Goal: Answer question/provide support: Share knowledge or assist other users

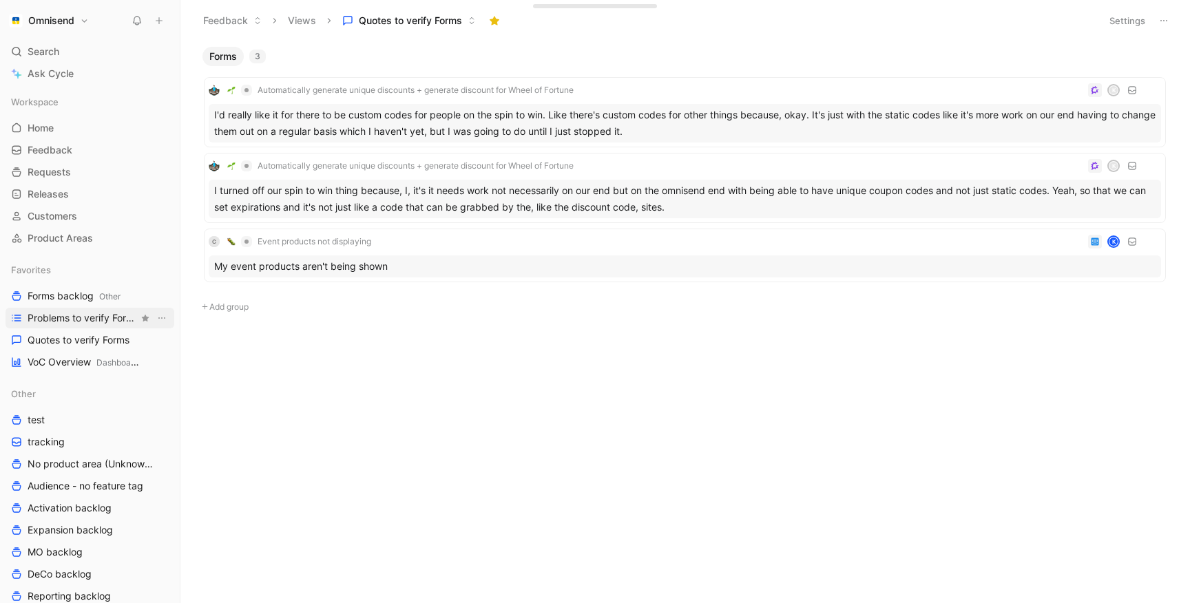
click at [66, 320] on span "Problems to verify Forms" at bounding box center [83, 318] width 111 height 14
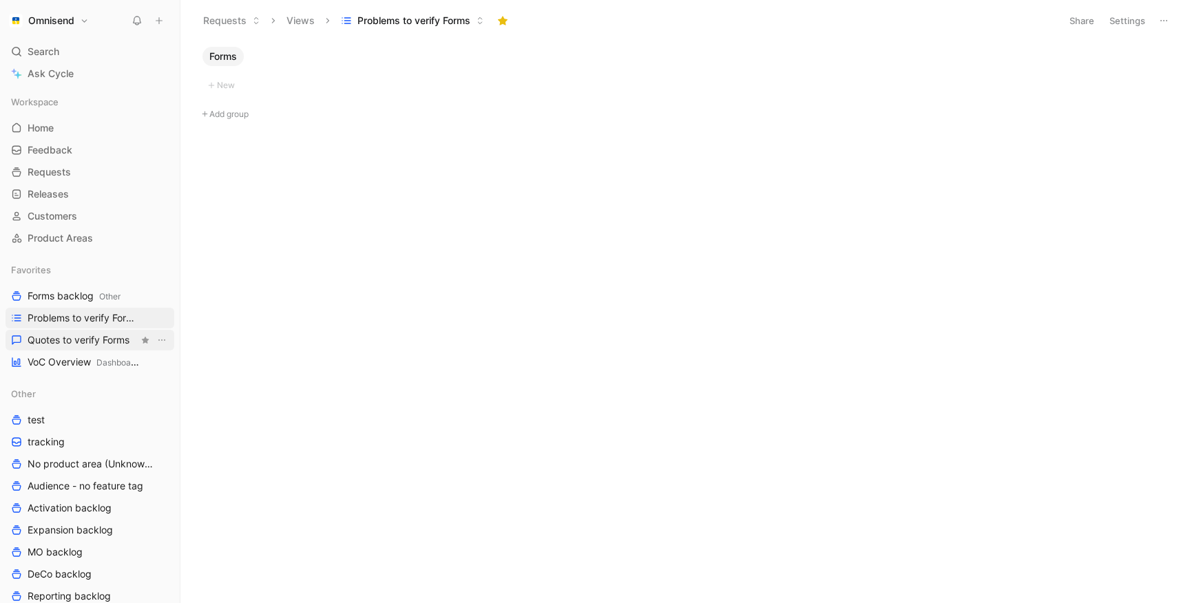
click at [55, 342] on span "Quotes to verify Forms" at bounding box center [79, 340] width 102 height 14
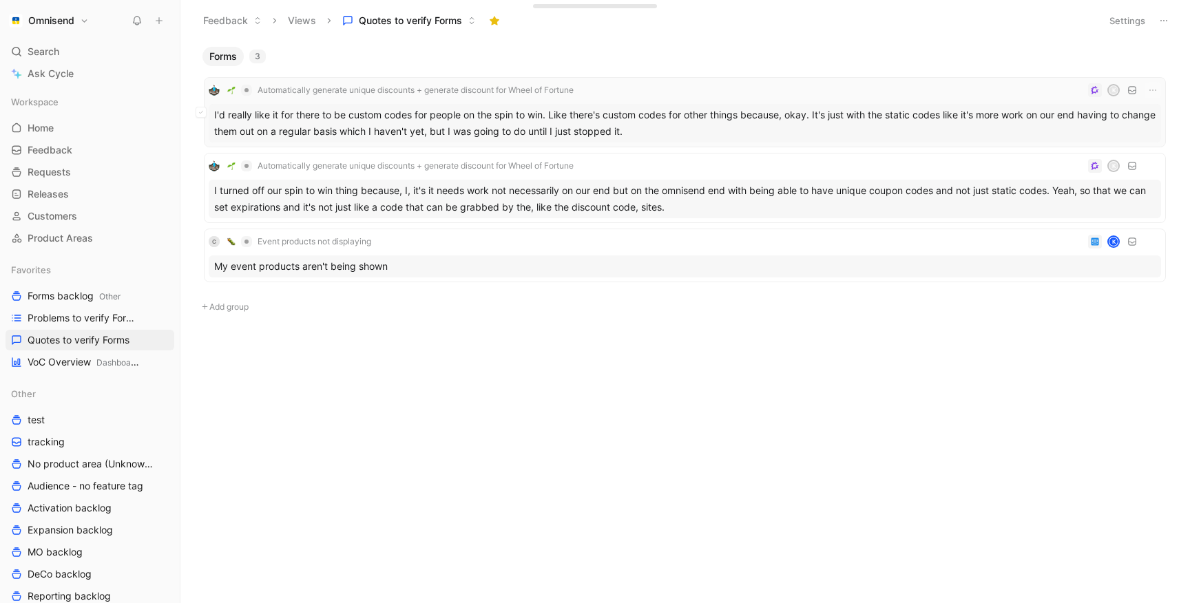
click at [437, 110] on div "I'd really like it for there to be custom codes for people on the spin to win. …" at bounding box center [685, 123] width 952 height 39
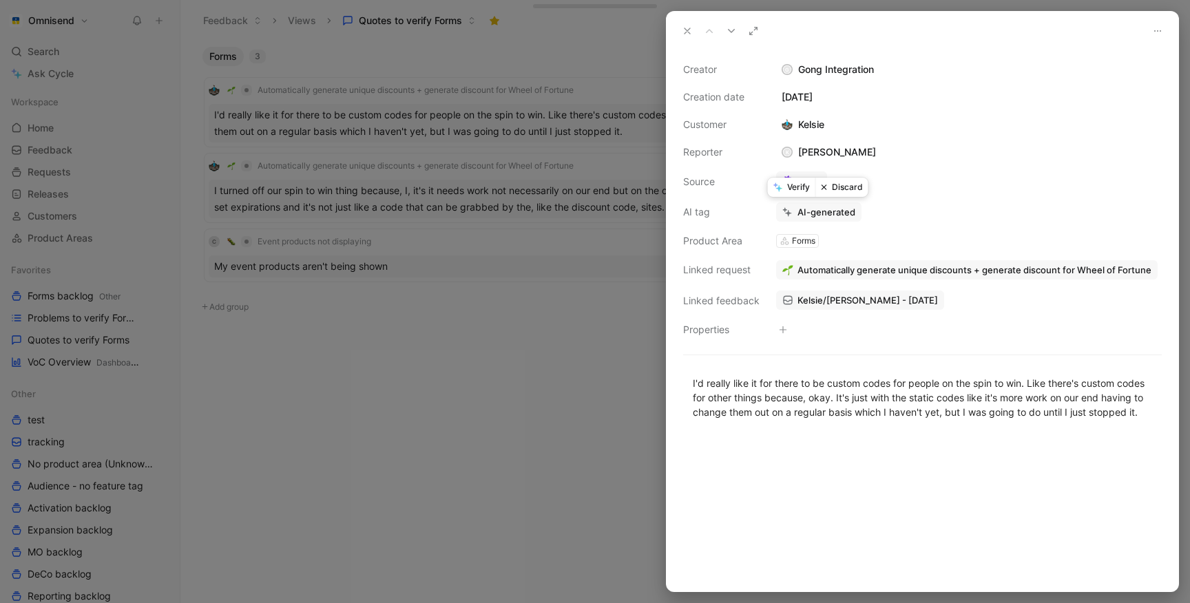
click at [797, 187] on button "Verify" at bounding box center [792, 187] width 48 height 19
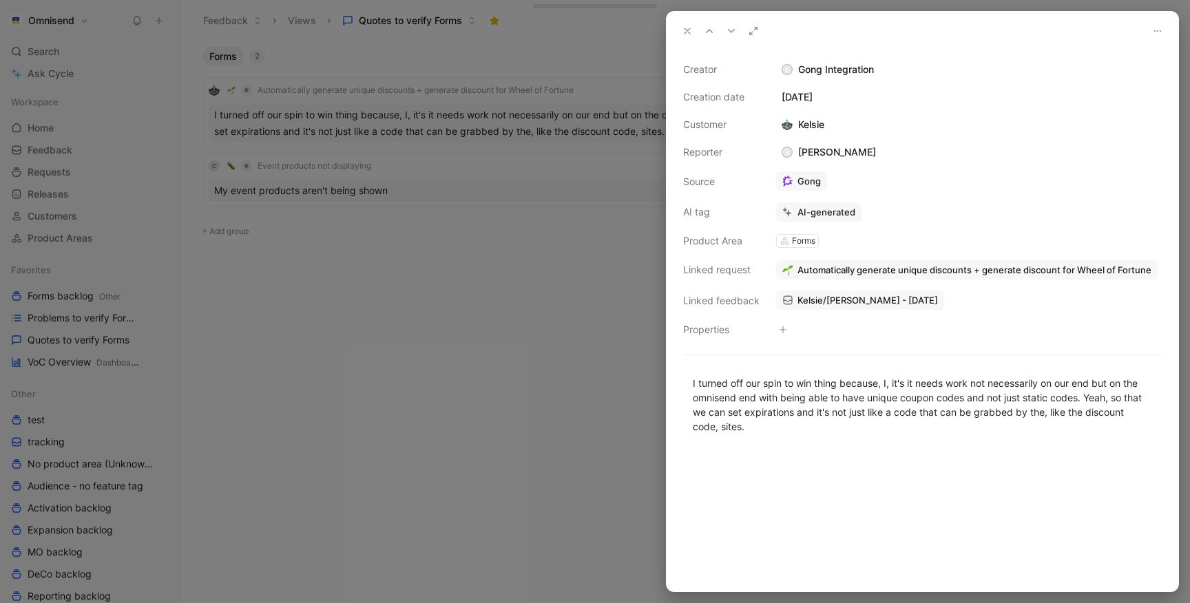
click at [428, 181] on div at bounding box center [595, 301] width 1190 height 603
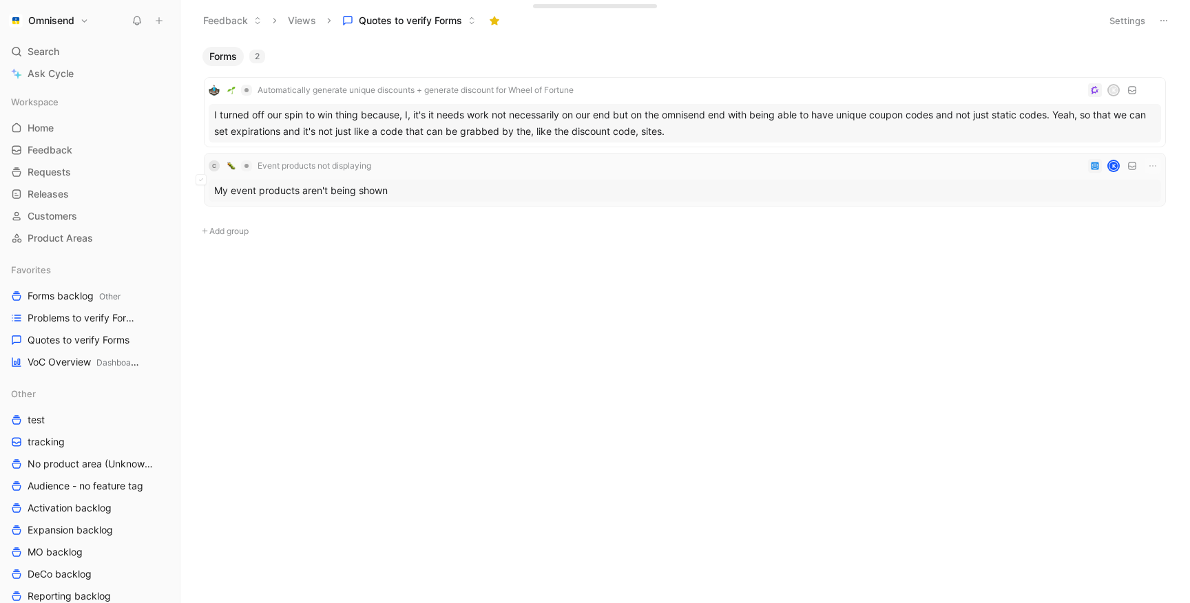
click at [428, 182] on div "My event products aren't being shown" at bounding box center [685, 191] width 952 height 22
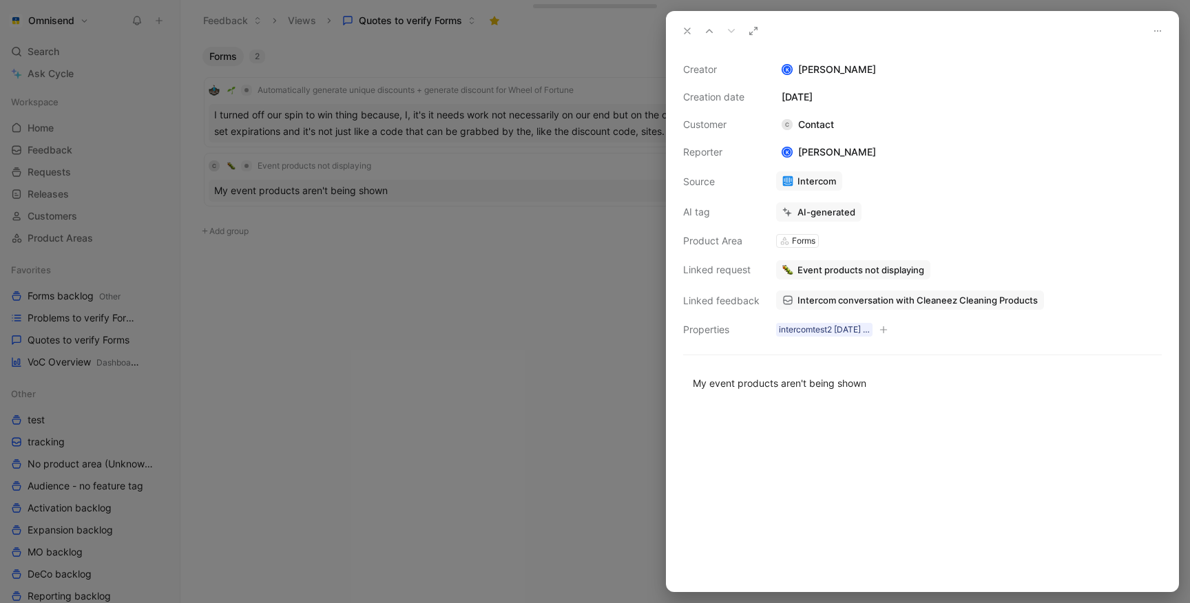
click at [799, 239] on div "Forms" at bounding box center [803, 241] width 23 height 14
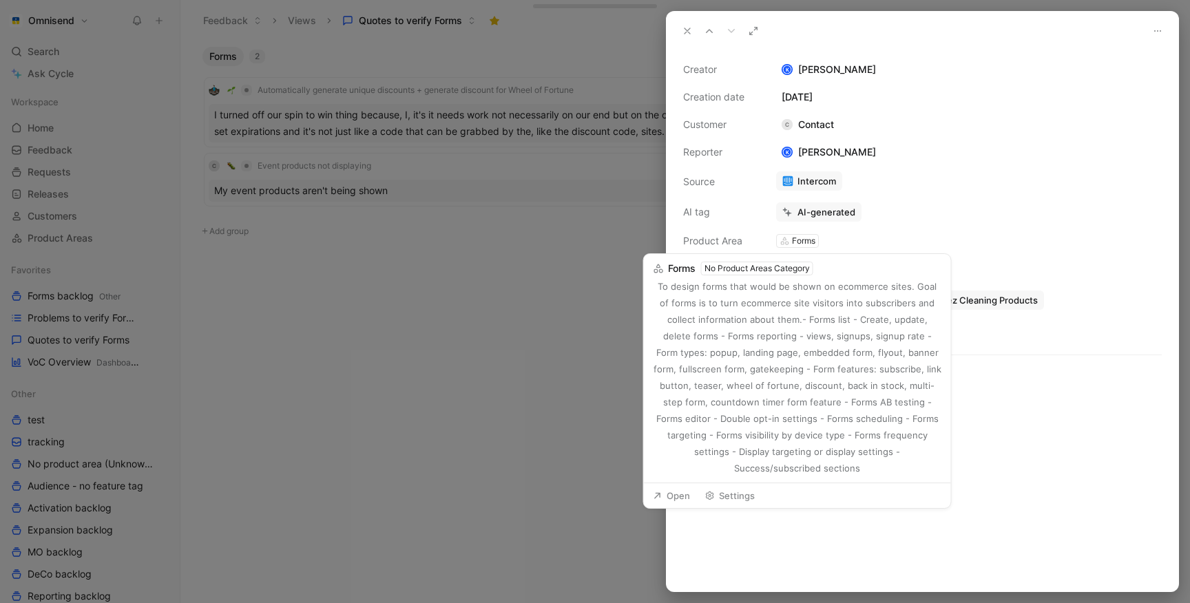
click at [843, 273] on button "Forms No Product Areas Category To design forms that would be shown on ecommerc…" at bounding box center [798, 368] width 302 height 223
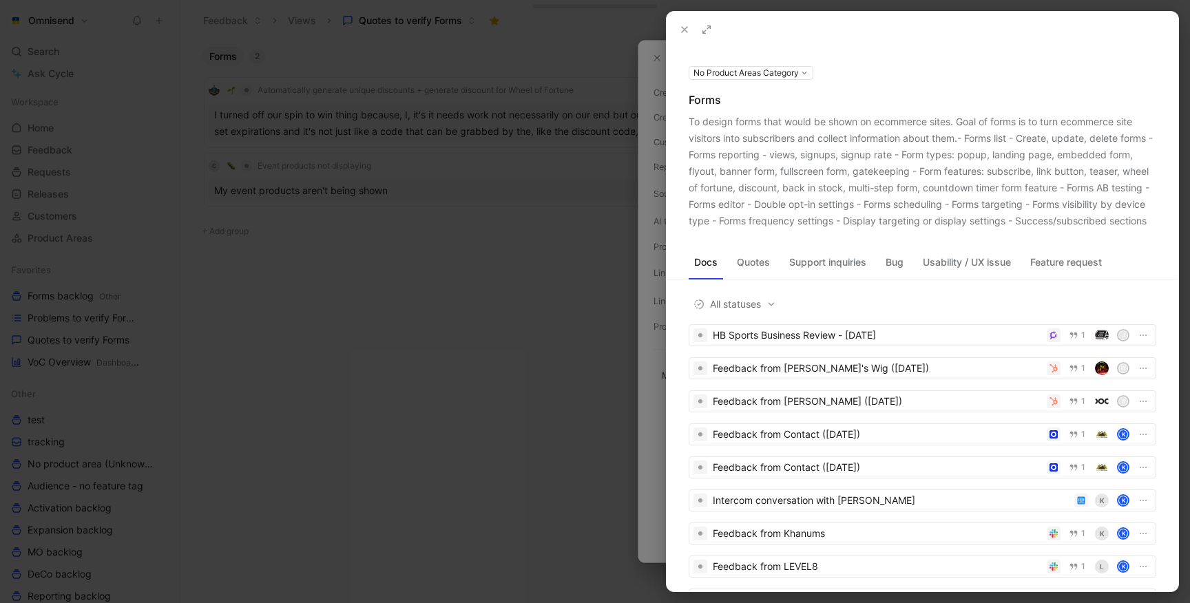
click at [688, 34] on icon at bounding box center [684, 29] width 11 height 11
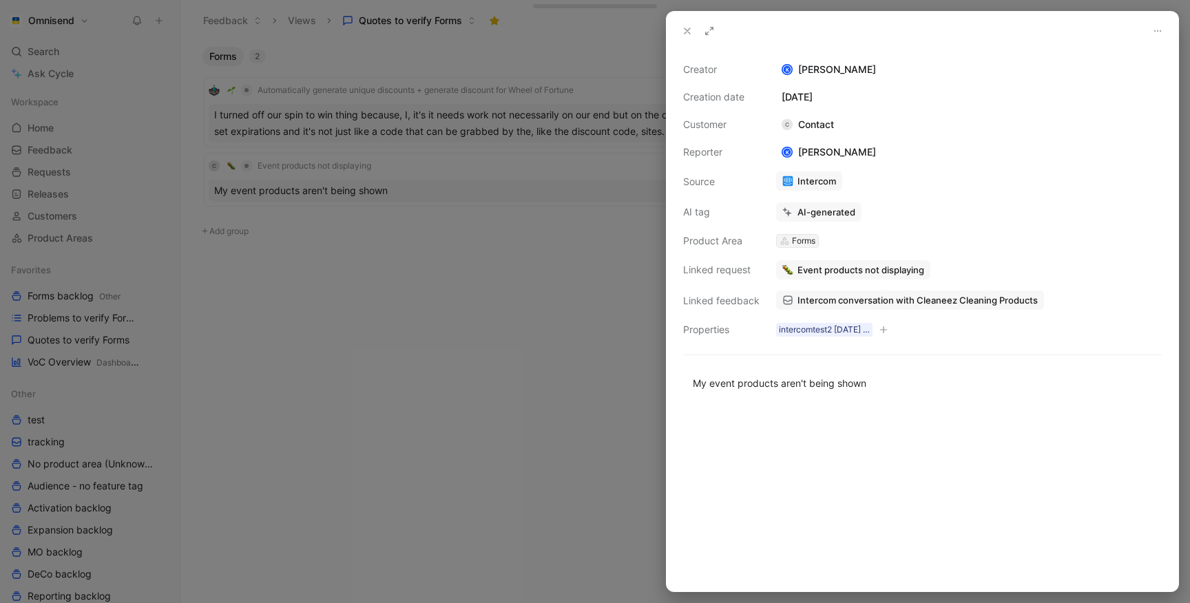
click at [783, 236] on icon at bounding box center [784, 241] width 10 height 10
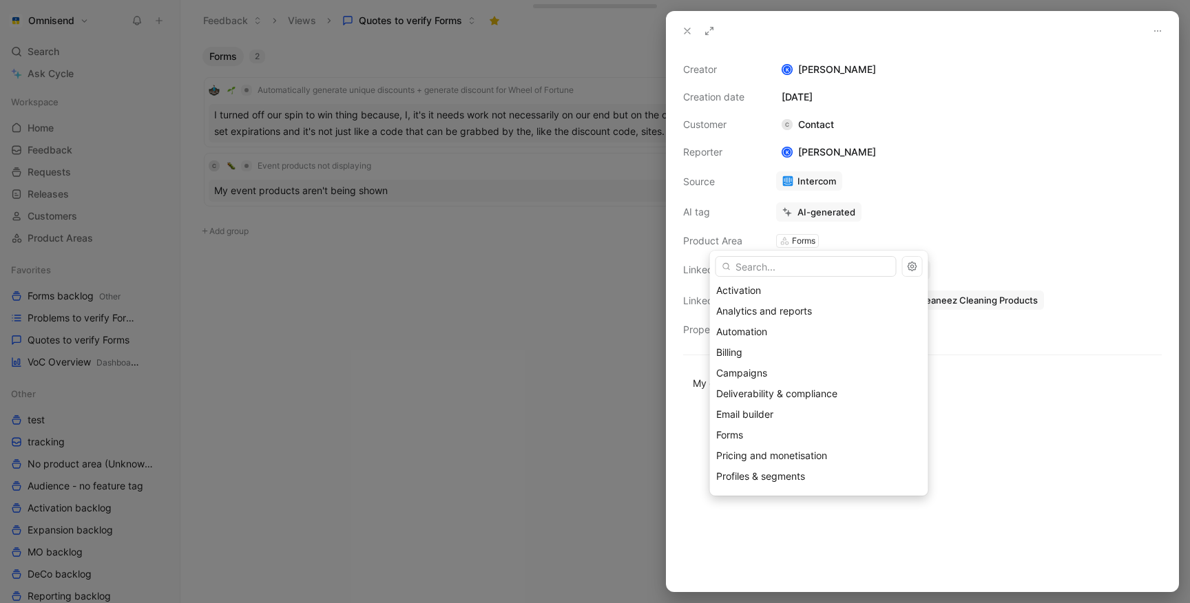
scroll to position [107, 0]
click at [730, 411] on span "Email builder" at bounding box center [744, 413] width 57 height 12
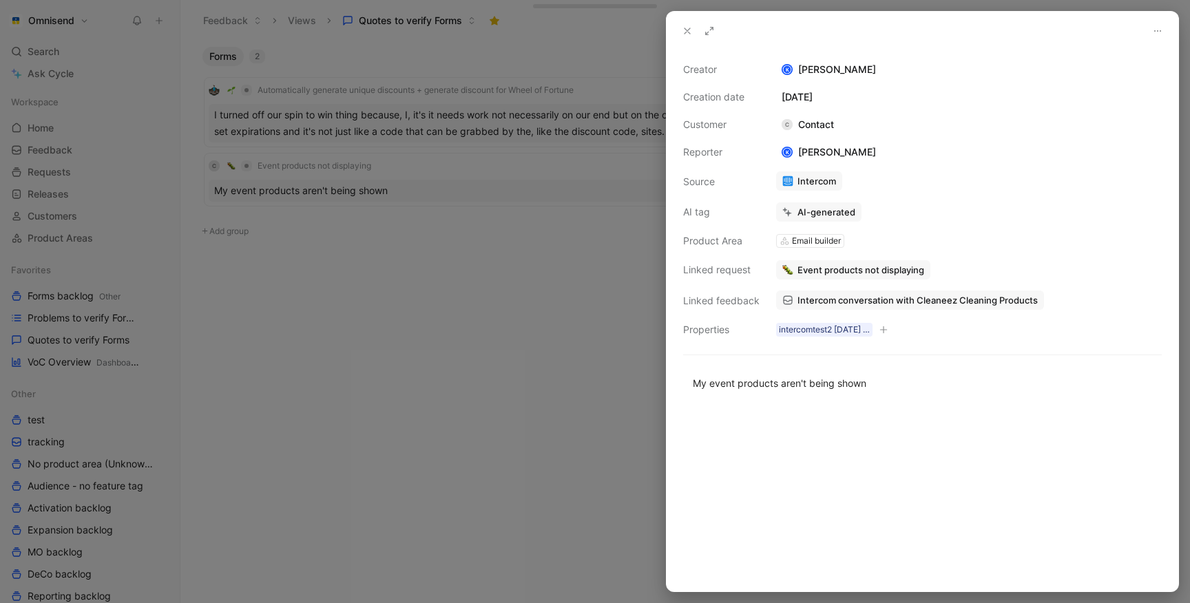
click at [548, 273] on div at bounding box center [595, 301] width 1190 height 603
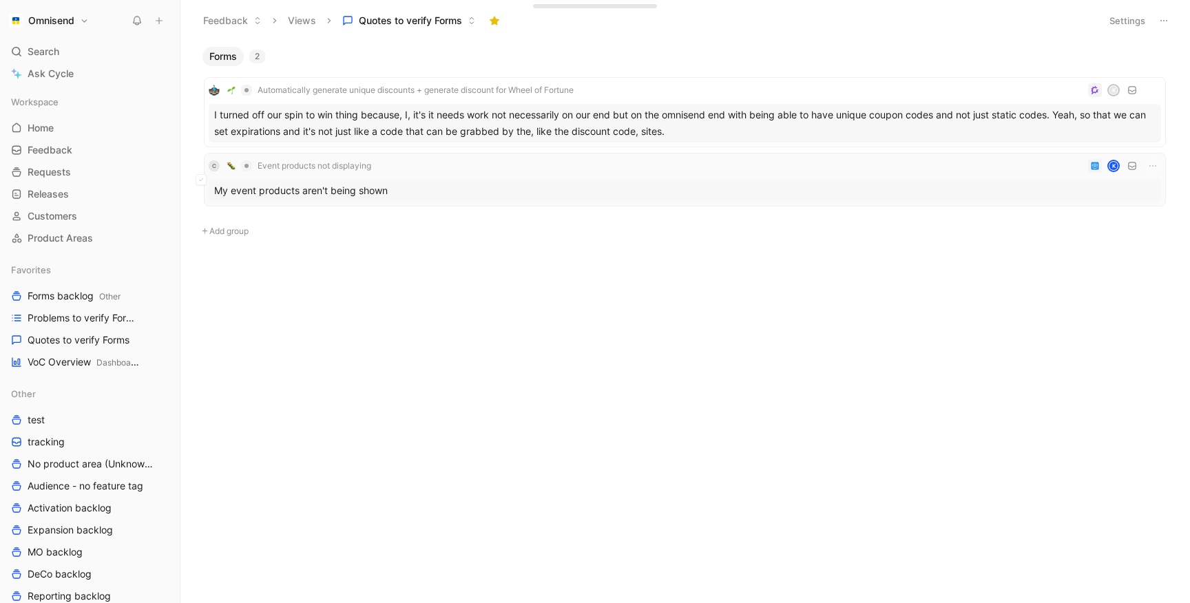
click at [459, 183] on div "My event products aren't being shown" at bounding box center [685, 191] width 952 height 22
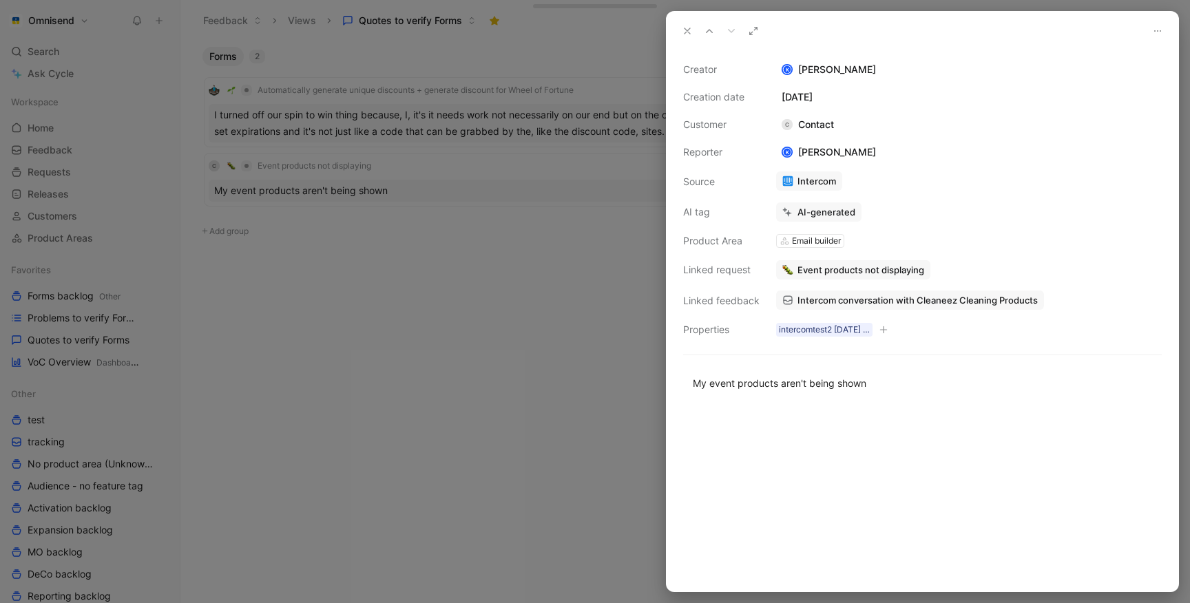
click at [428, 124] on div at bounding box center [595, 301] width 1190 height 603
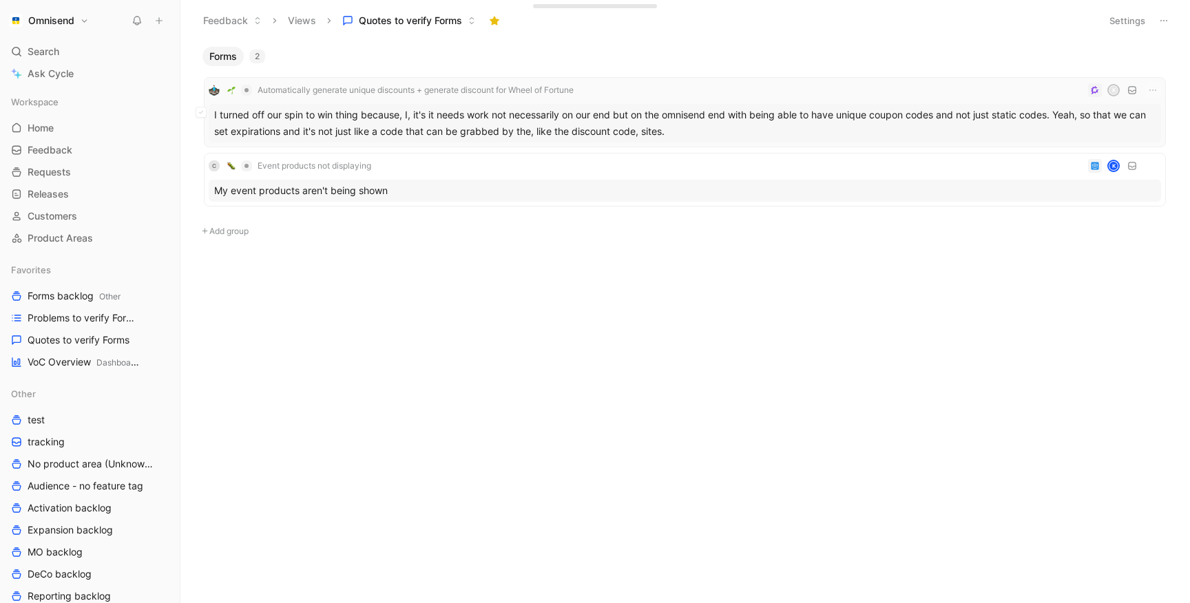
click at [429, 123] on div "I turned off our spin to win thing because, I, it's it needs work not necessari…" at bounding box center [685, 123] width 952 height 39
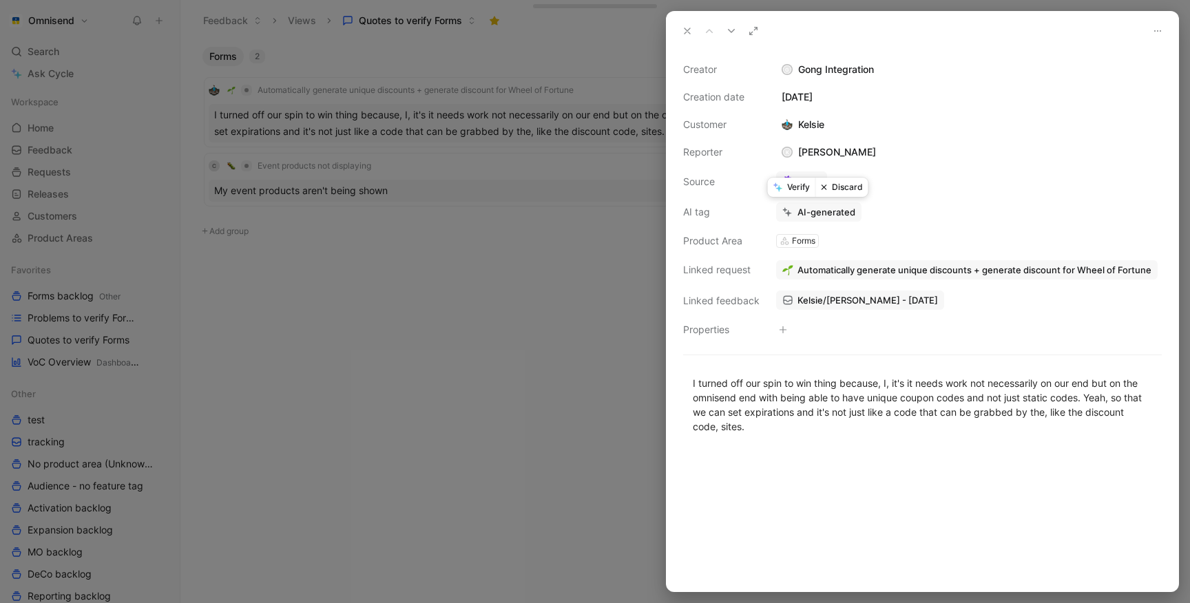
click at [849, 187] on button "Discard" at bounding box center [841, 187] width 53 height 19
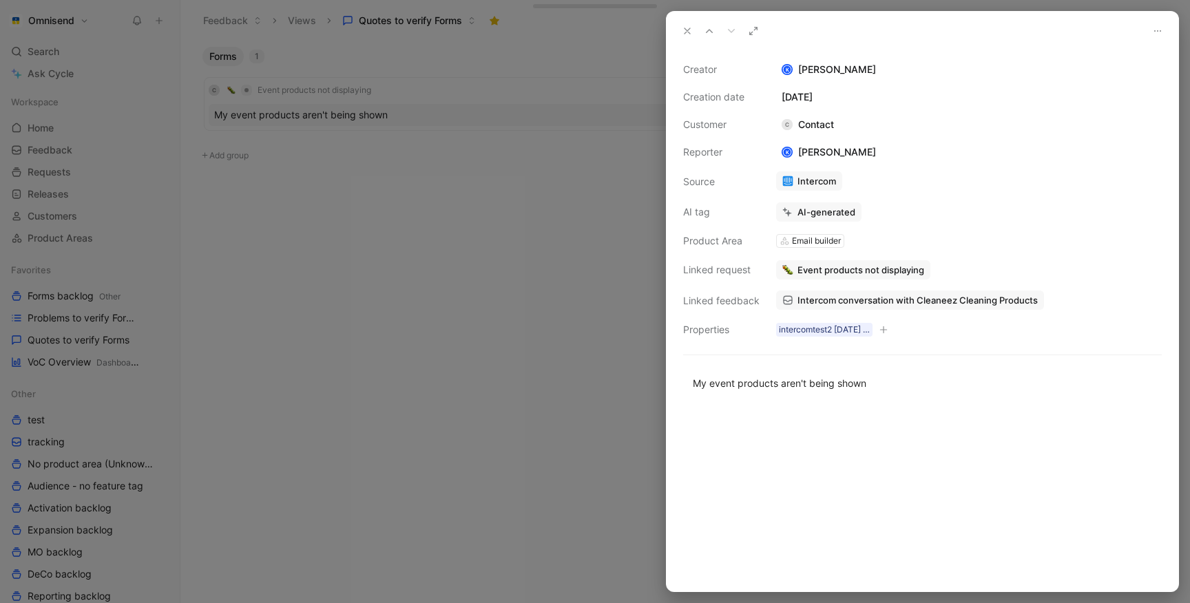
click at [451, 301] on div at bounding box center [595, 301] width 1190 height 603
